Goal: Task Accomplishment & Management: Use online tool/utility

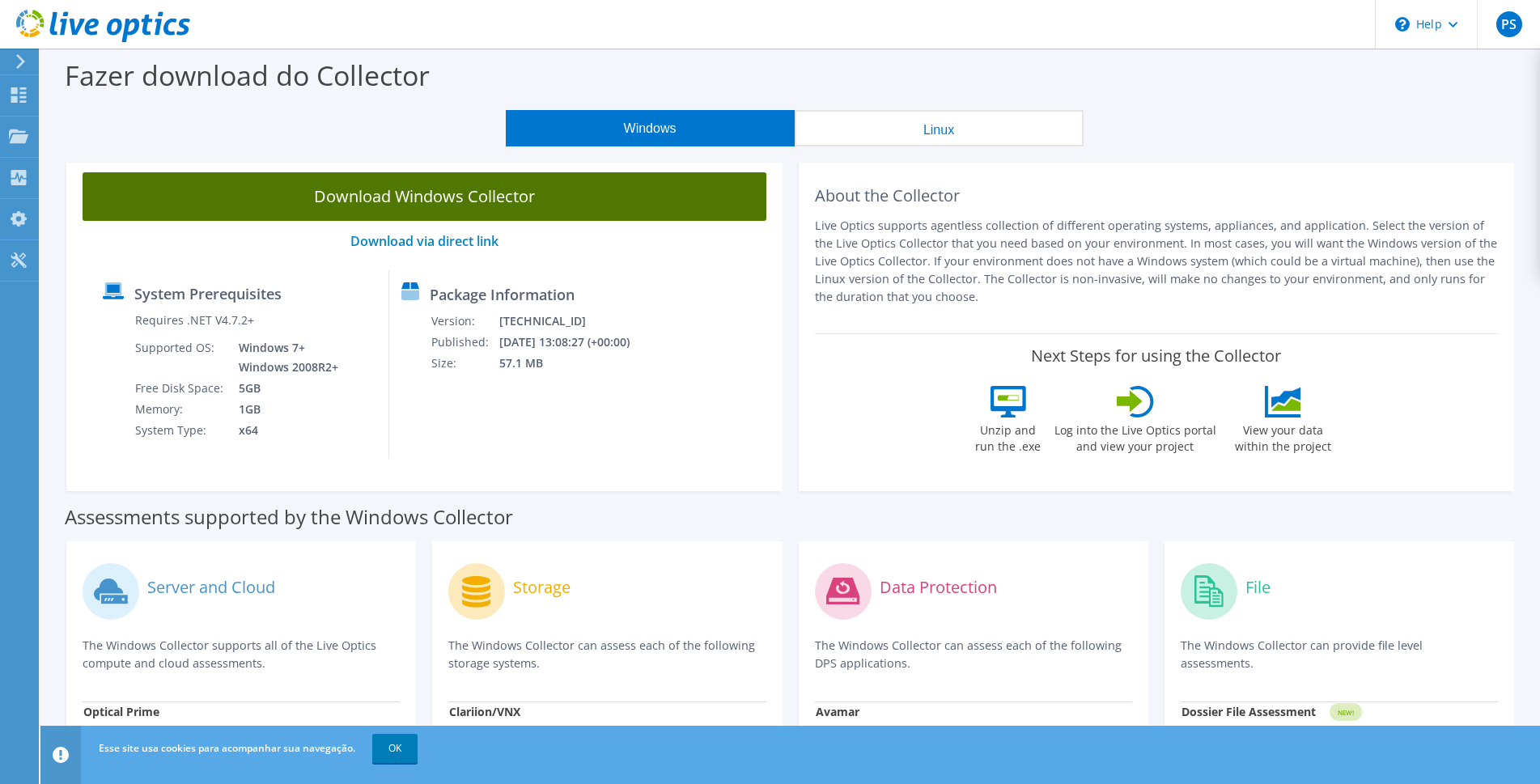
click at [548, 206] on link "Download Windows Collector" at bounding box center [425, 196] width 684 height 48
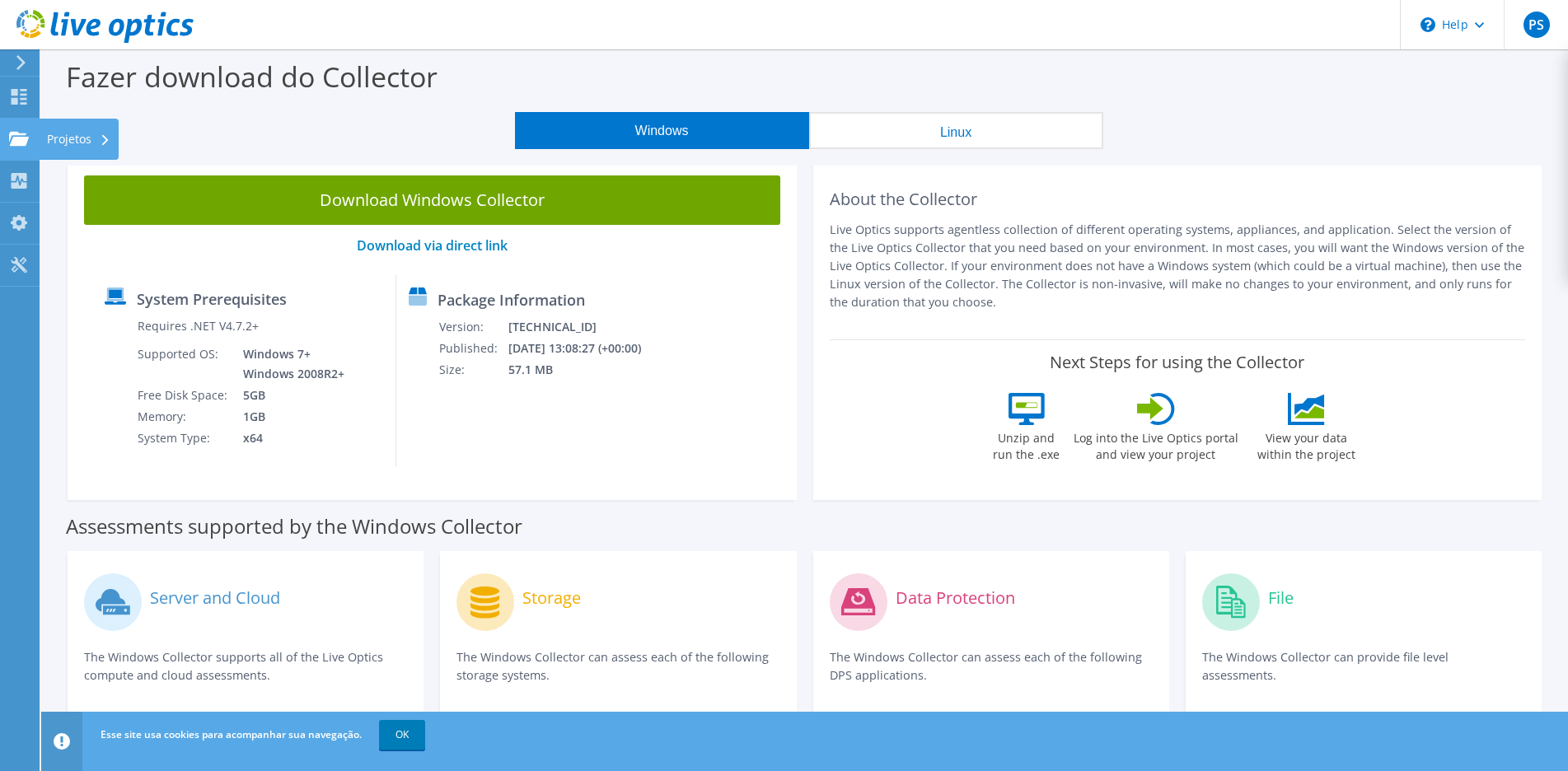
click at [24, 138] on use at bounding box center [18, 138] width 20 height 14
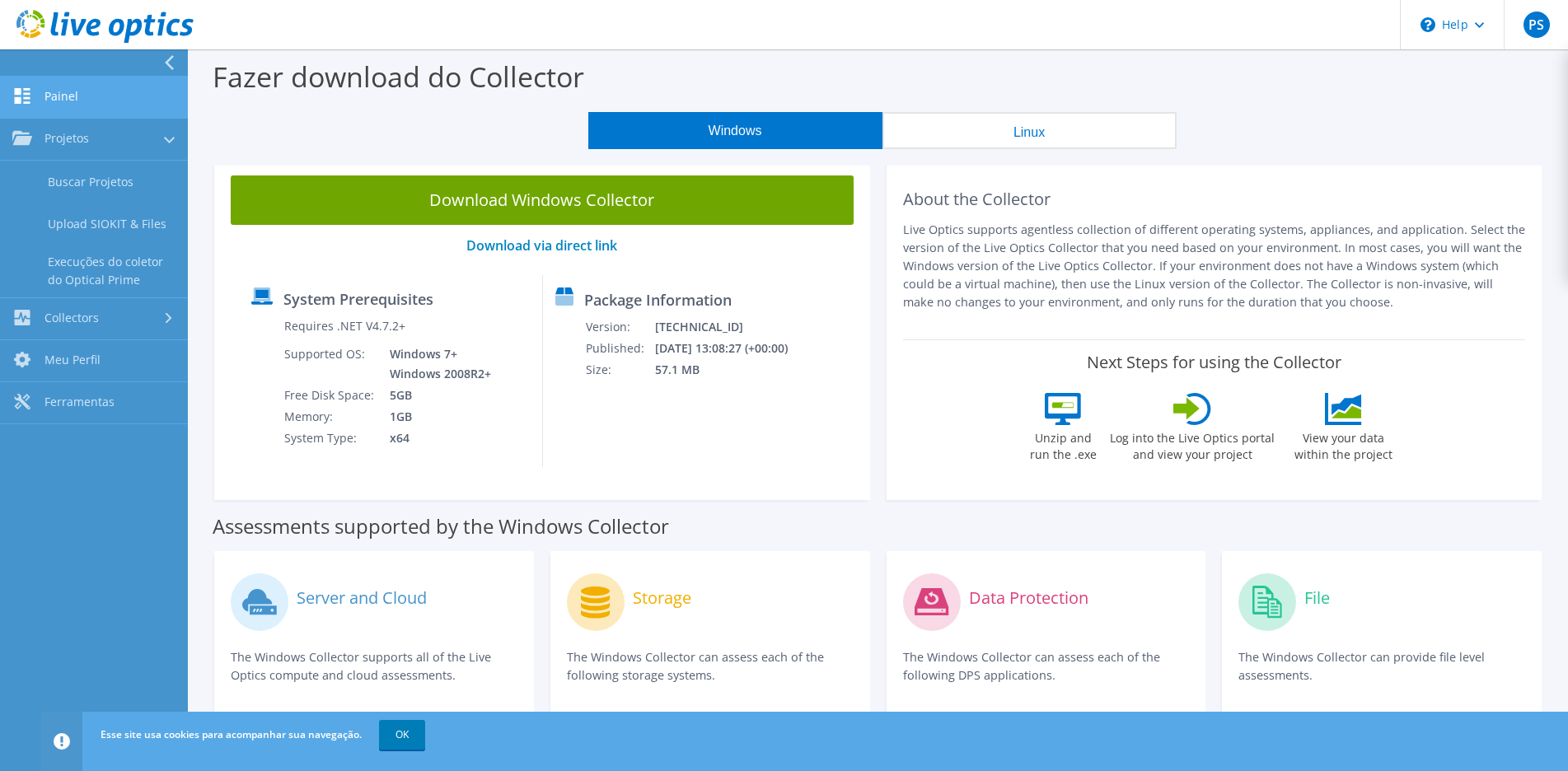
click at [72, 93] on link "Painel" at bounding box center [94, 97] width 188 height 42
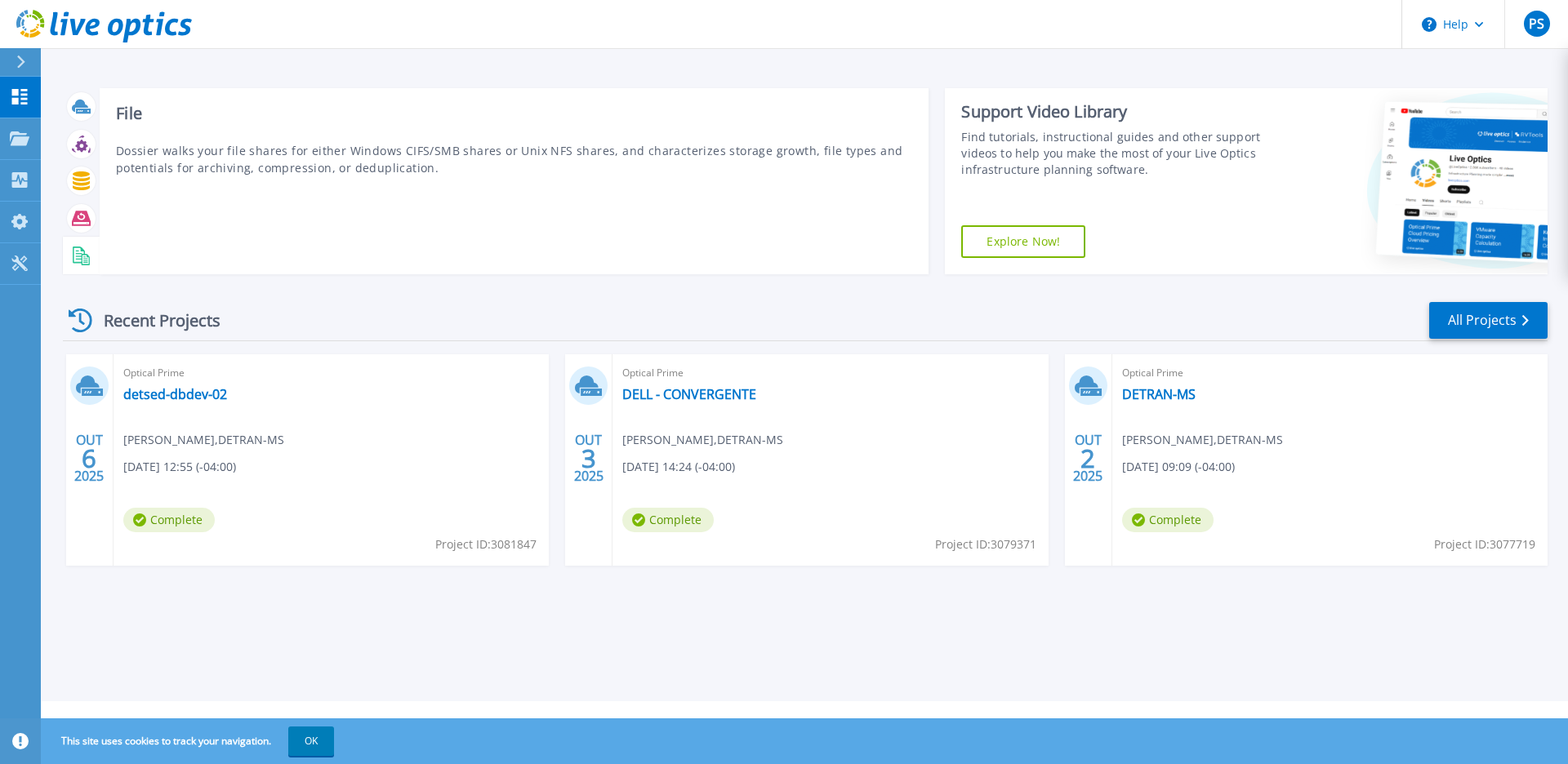
click at [77, 260] on icon at bounding box center [82, 256] width 19 height 19
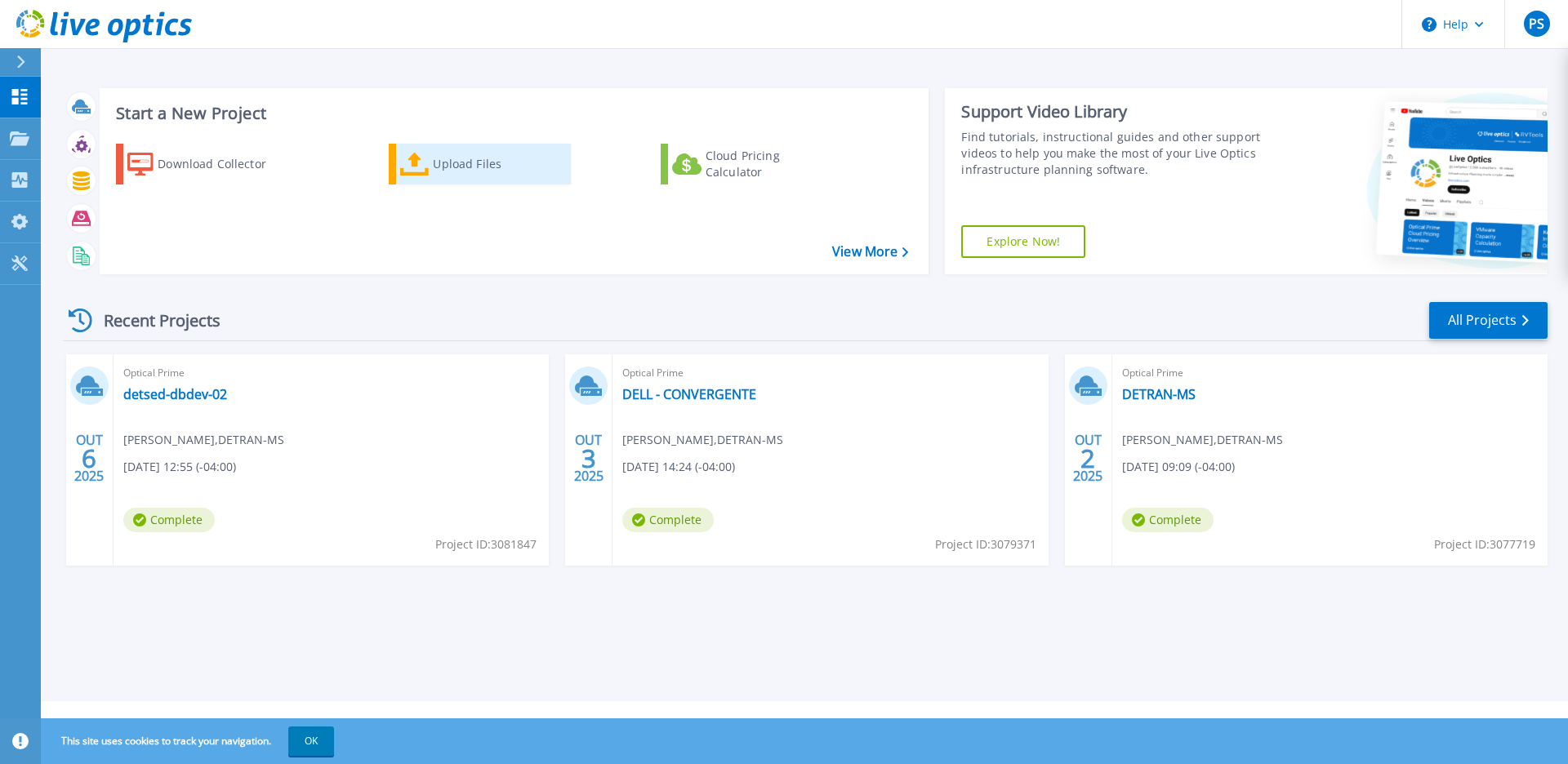
click at [457, 157] on div "Upload Files" at bounding box center [498, 164] width 130 height 33
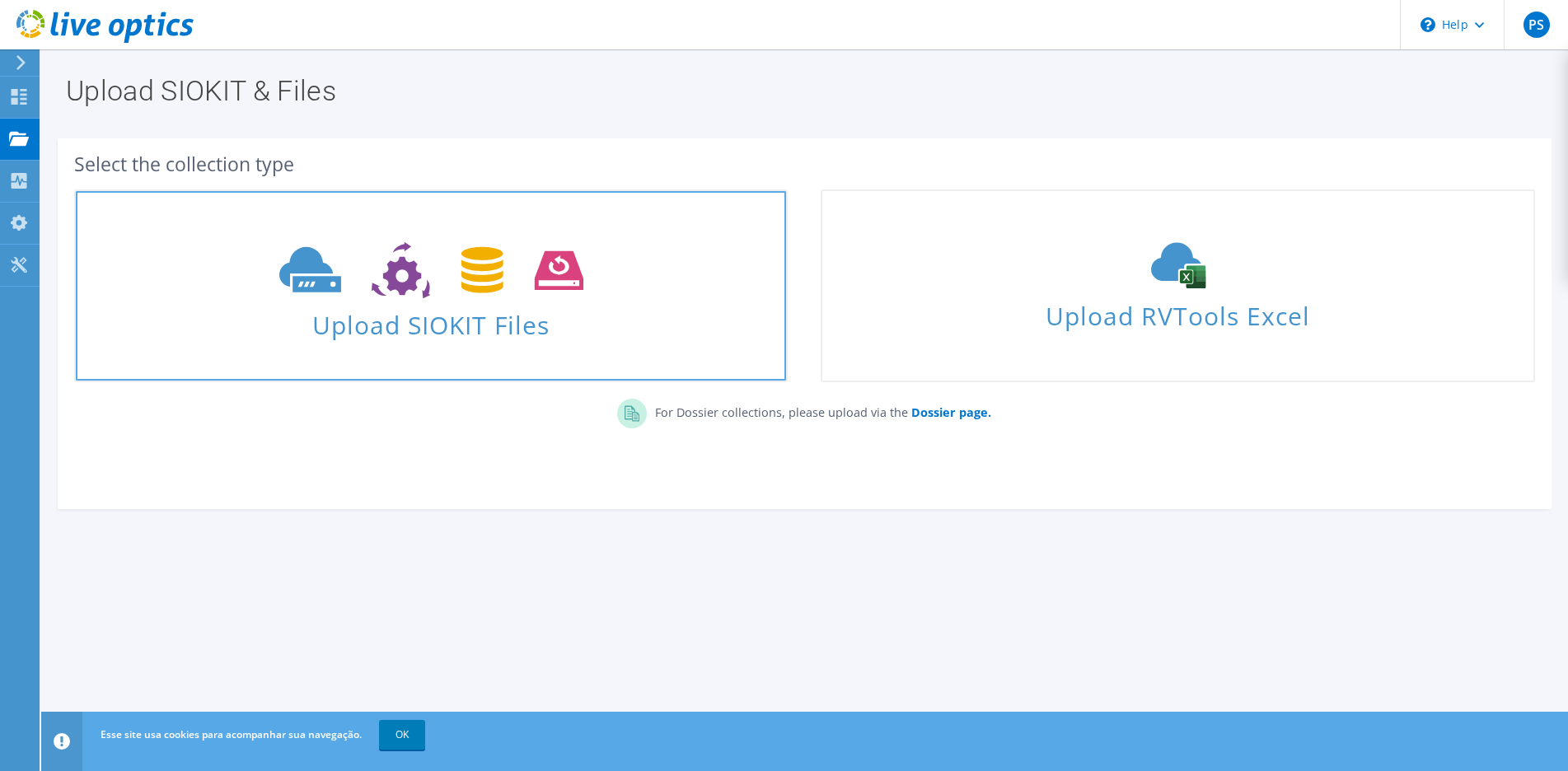
click at [562, 291] on icon at bounding box center [431, 270] width 304 height 57
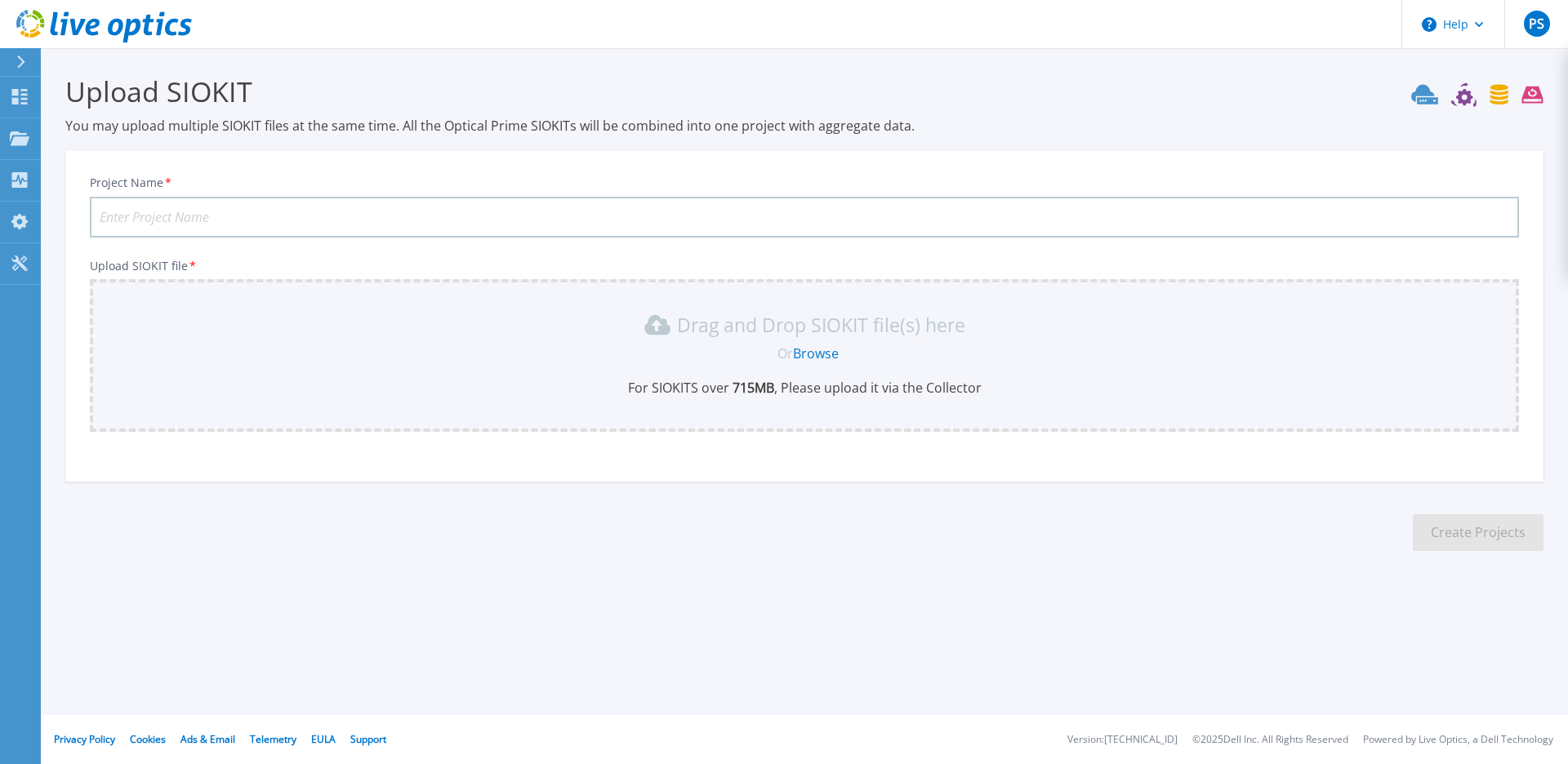
click at [430, 220] on input "Project Name *" at bounding box center [804, 216] width 1429 height 41
type input "detsed-fs-02"
click at [833, 333] on p "Drag and Drop SIOKIT file(s) here" at bounding box center [822, 324] width 289 height 17
click at [838, 355] on link "Browse" at bounding box center [816, 353] width 46 height 18
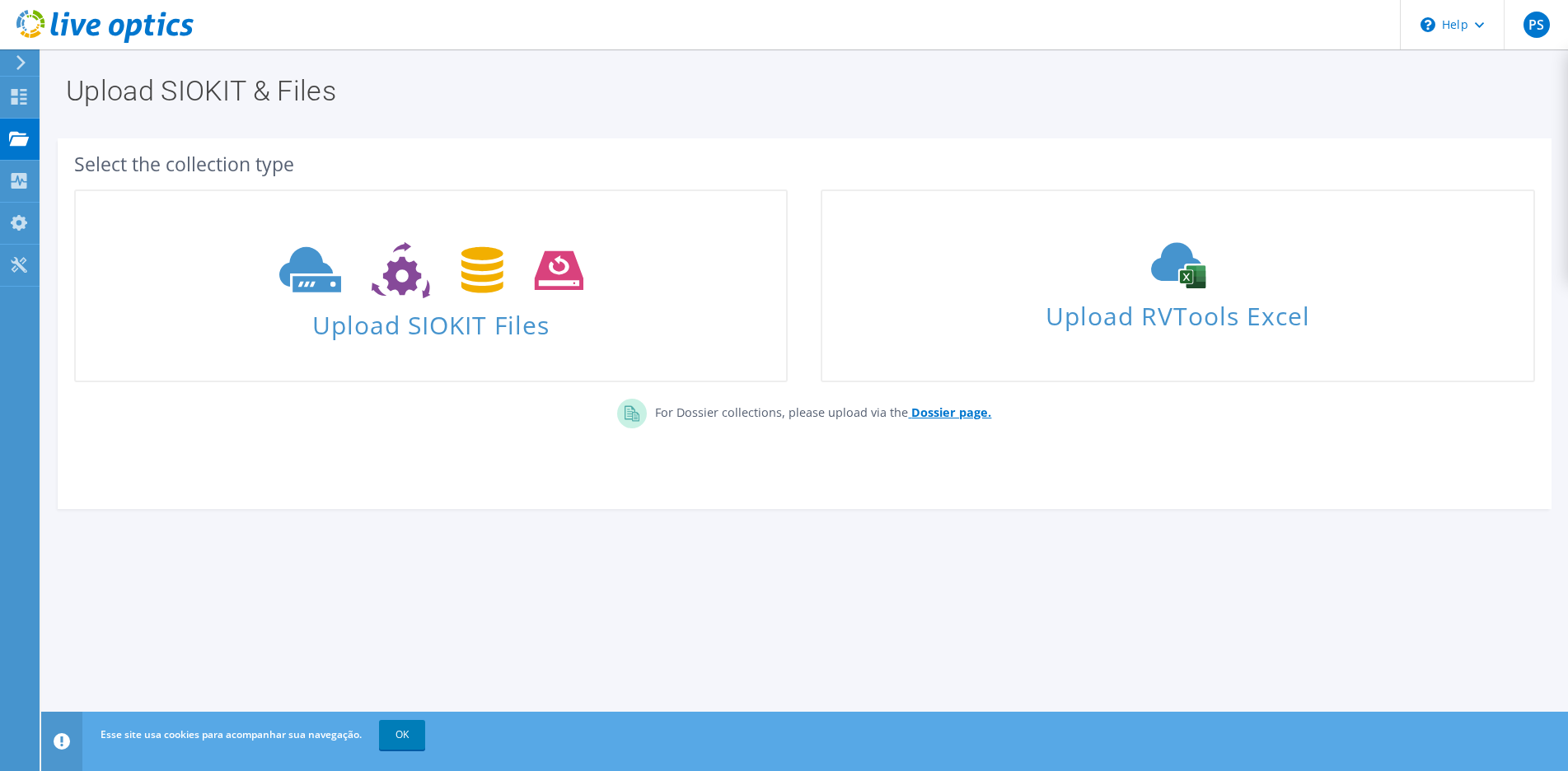
click at [942, 415] on b "Dossier page." at bounding box center [951, 412] width 80 height 16
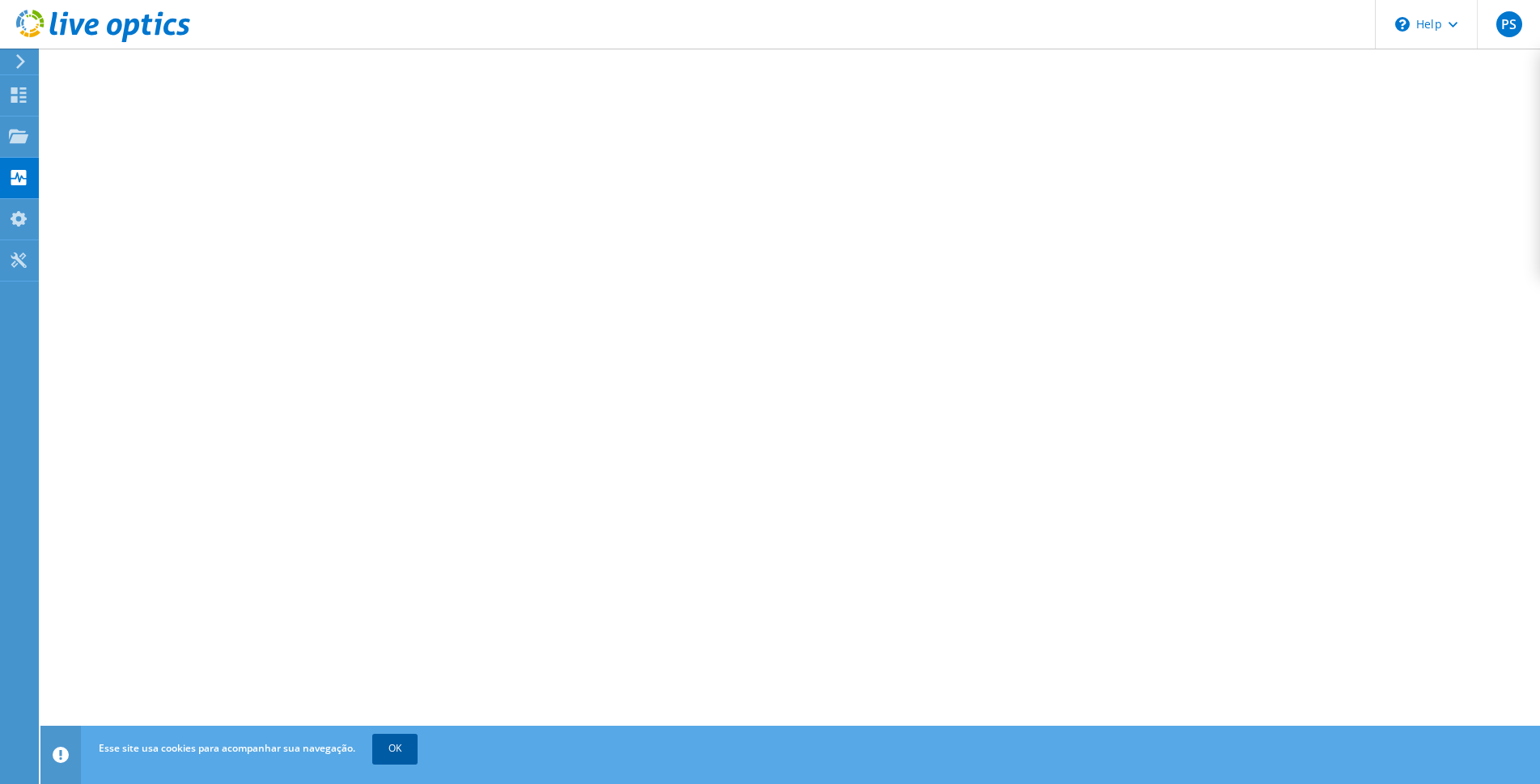
click at [402, 741] on link "OK" at bounding box center [395, 749] width 46 height 29
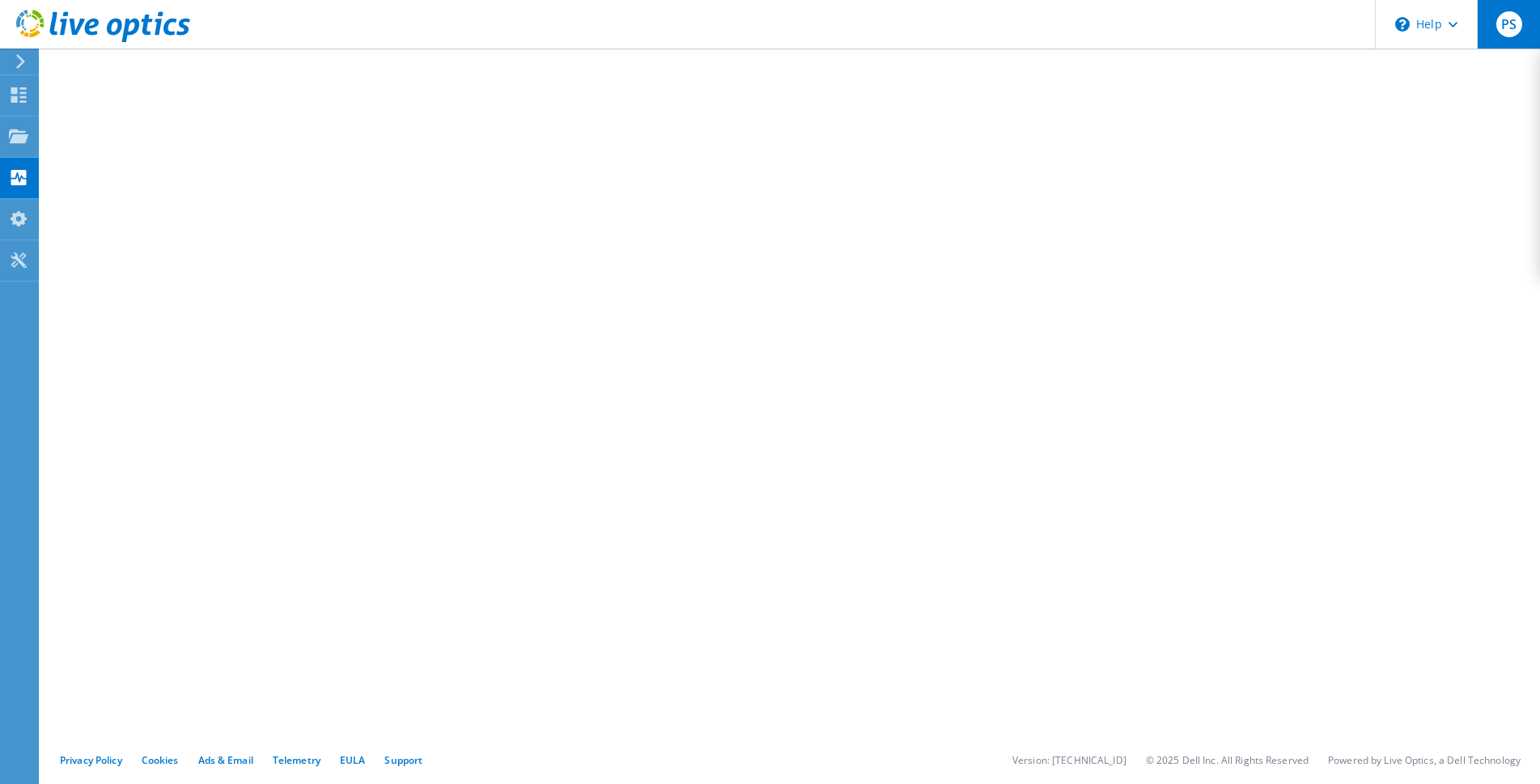
click at [1499, 37] on div "PS" at bounding box center [1508, 24] width 63 height 48
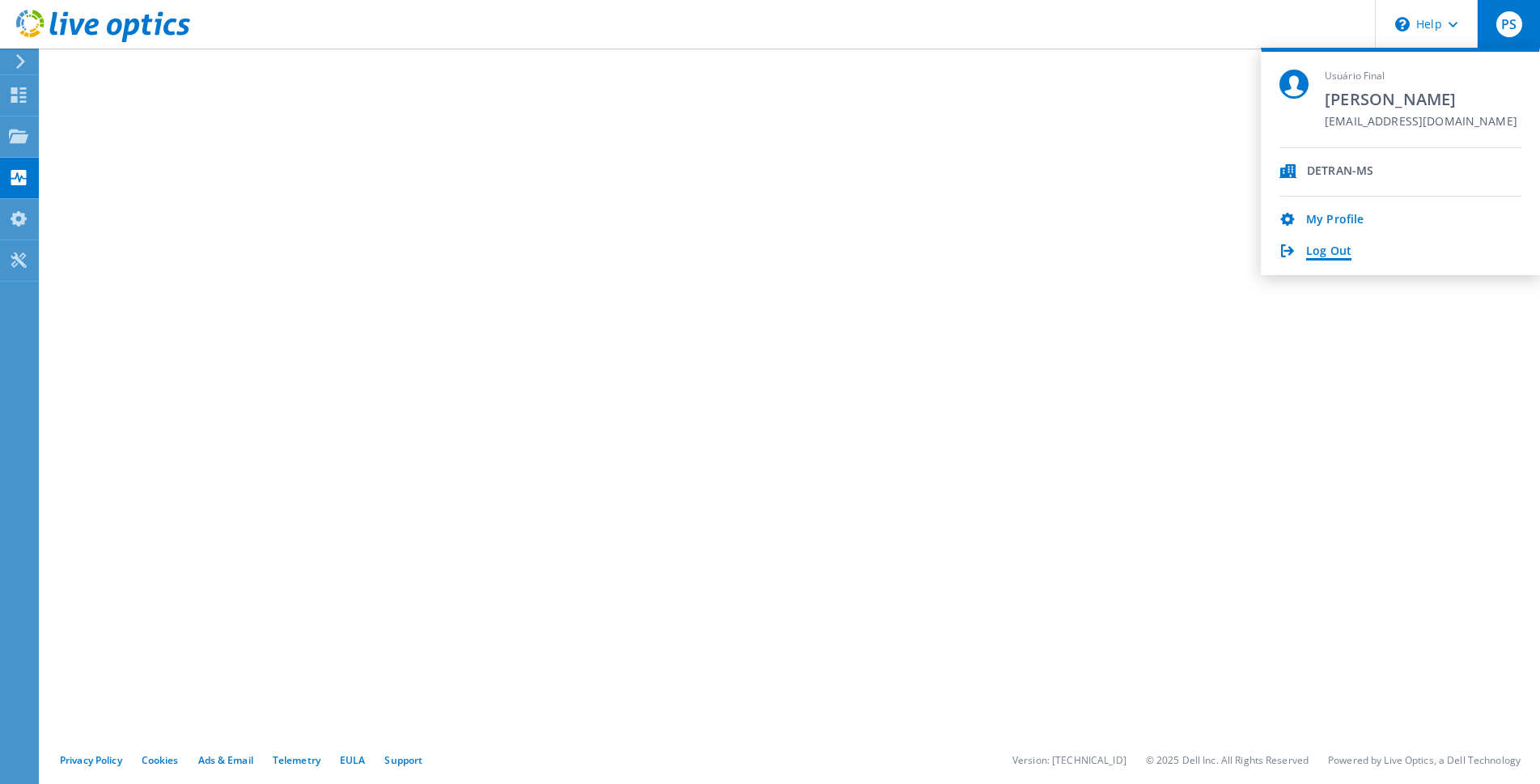
click at [1325, 254] on link "Log Out" at bounding box center [1329, 252] width 46 height 16
